Goal: Task Accomplishment & Management: Manage account settings

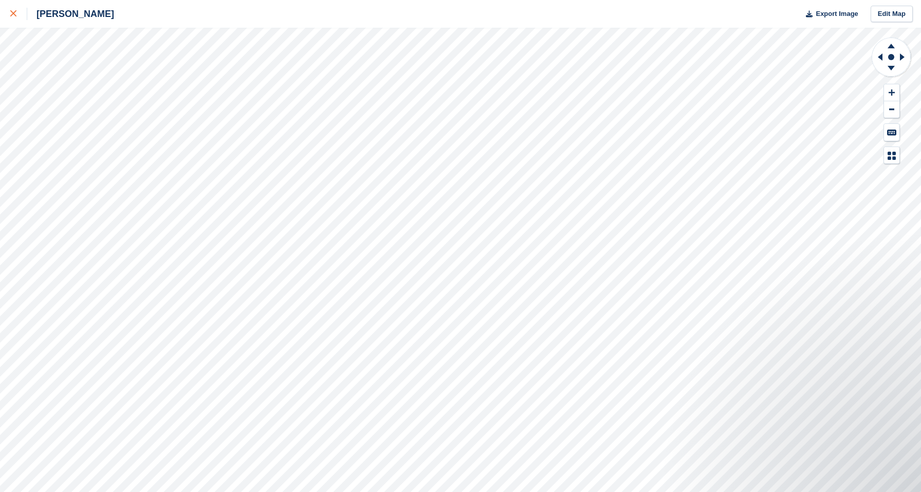
click at [15, 17] on div at bounding box center [18, 14] width 17 height 12
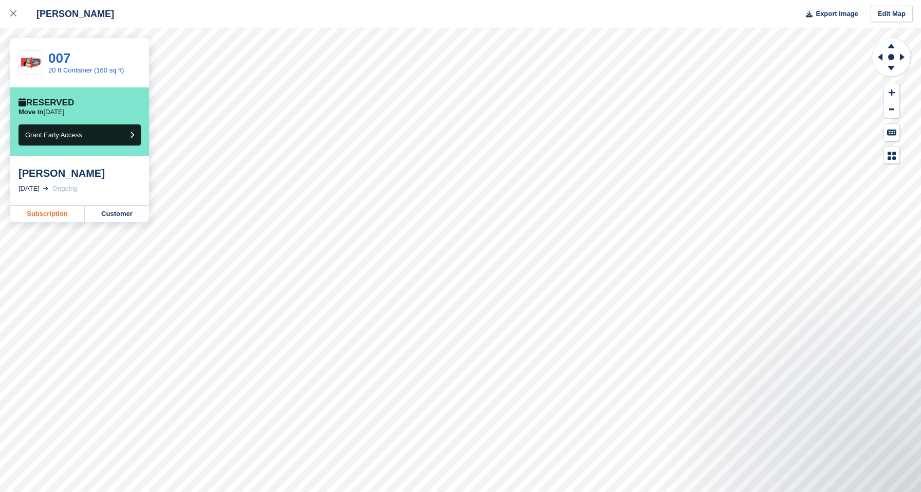
click at [52, 212] on link "Subscription" at bounding box center [47, 214] width 75 height 16
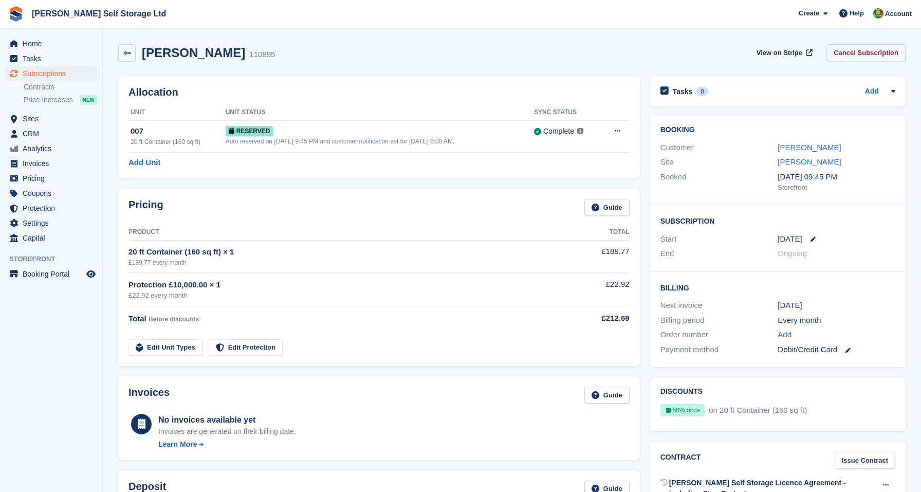
click at [866, 56] on link "Cancel Subscription" at bounding box center [866, 52] width 79 height 17
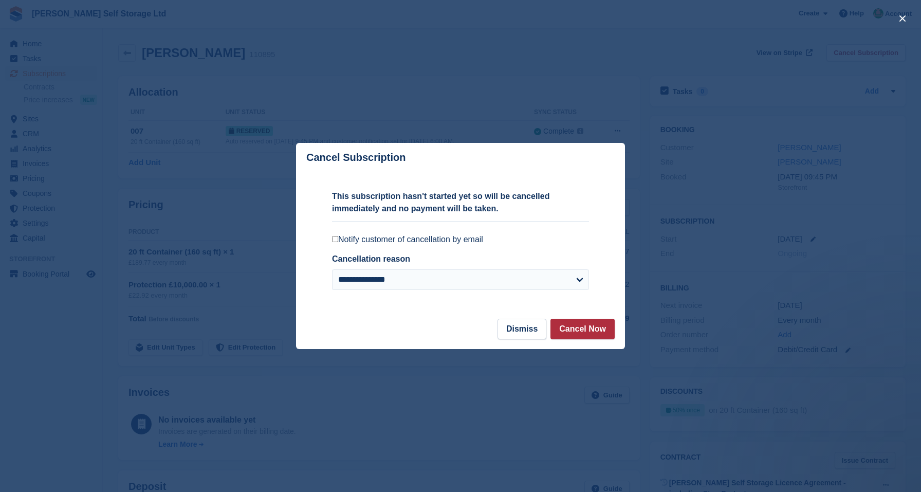
click at [582, 332] on button "Cancel Now" at bounding box center [583, 329] width 64 height 21
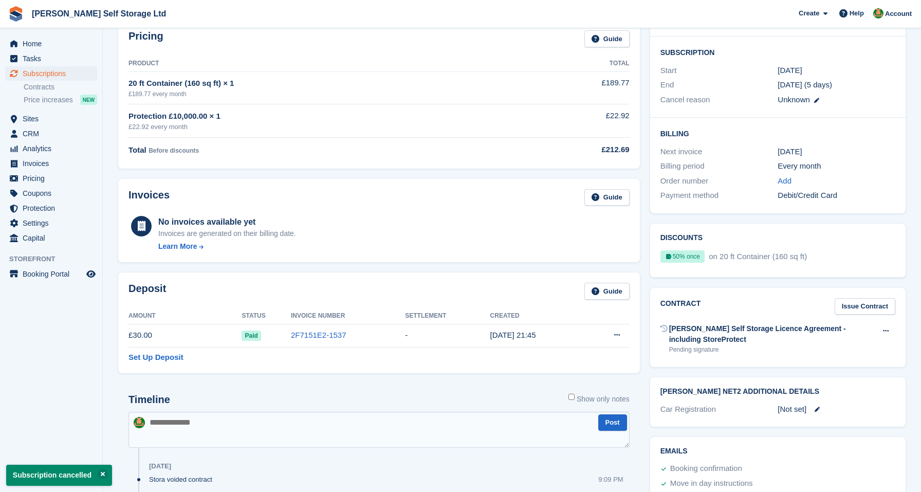
scroll to position [174, 0]
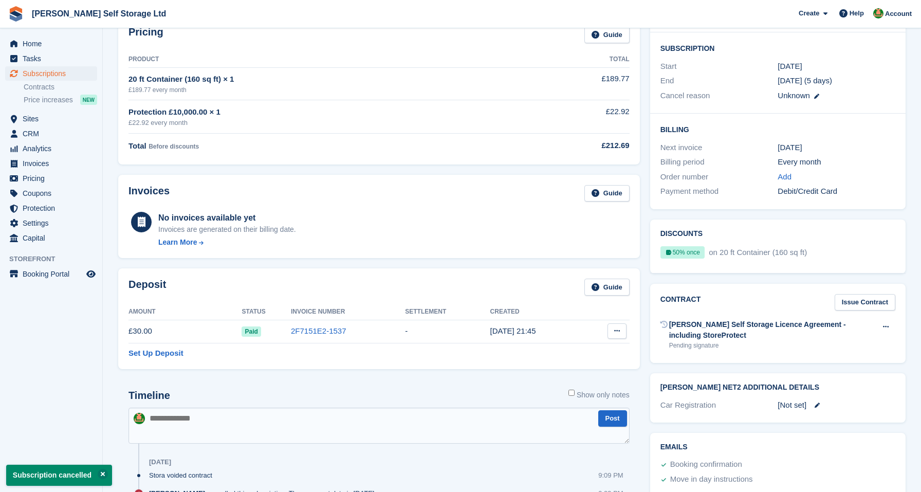
click at [616, 331] on icon at bounding box center [617, 331] width 6 height 7
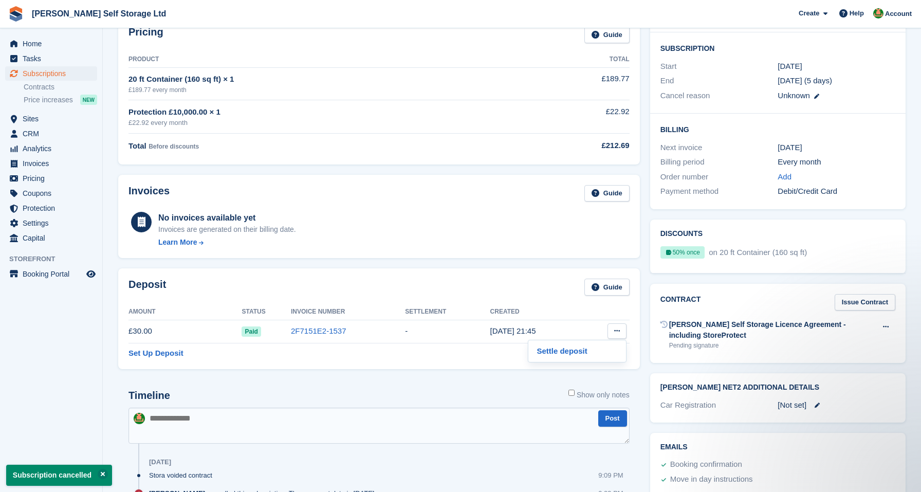
scroll to position [0, 0]
click at [583, 350] on p "Settle deposit" at bounding box center [577, 351] width 89 height 13
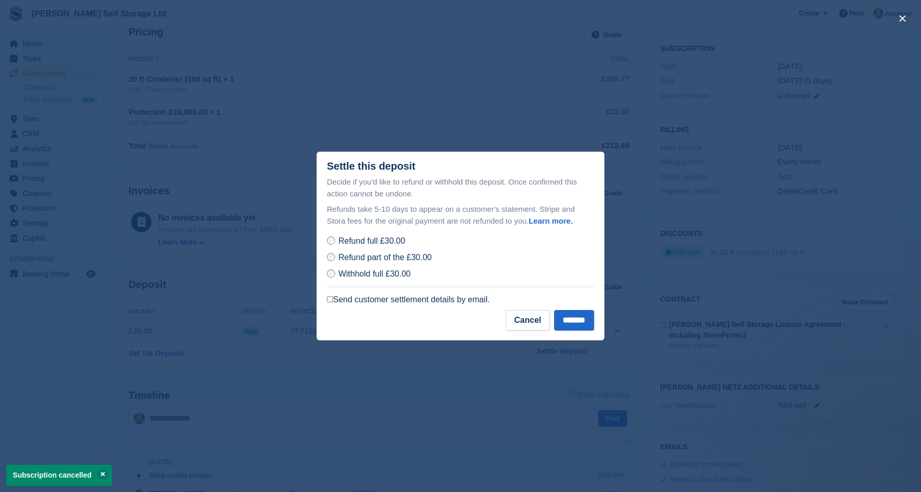
click at [441, 299] on label "Send customer settlement details by email." at bounding box center [408, 300] width 163 height 10
click at [557, 319] on input "*******" at bounding box center [574, 320] width 40 height 21
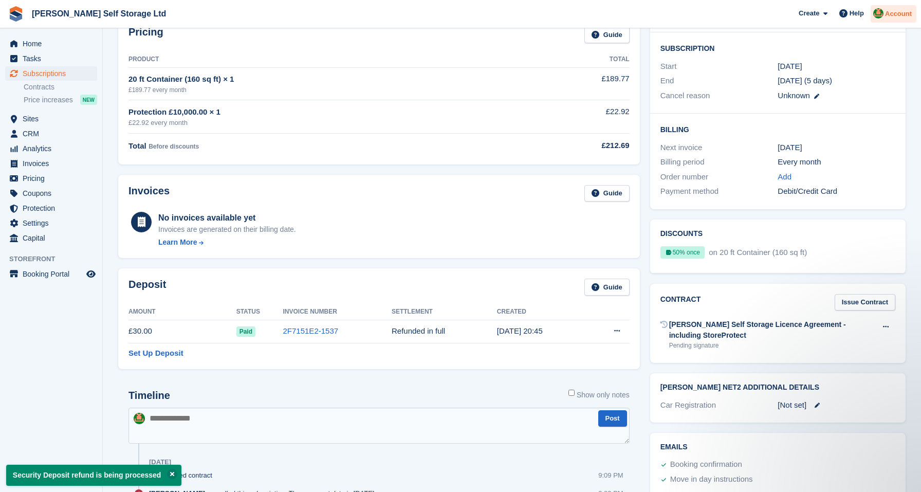
click at [640, 69] on div "Pricing Guide Product Total 20 ft Container (160 sq ft) × 1 £189.77 every month…" at bounding box center [379, 90] width 532 height 158
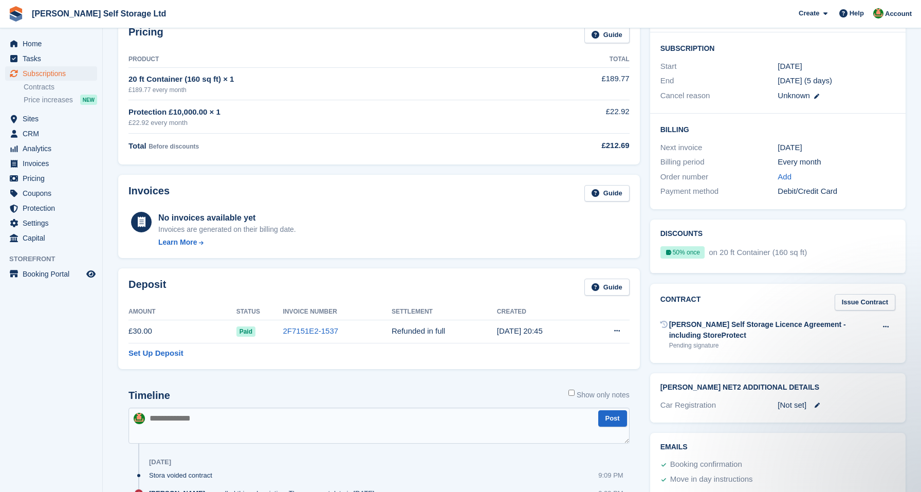
click at [642, 263] on div "Deposit Guide Amount Status Invoice Number Settlement Created £30.00 Paid 2F715…" at bounding box center [379, 318] width 532 height 111
